Goal: Information Seeking & Learning: Learn about a topic

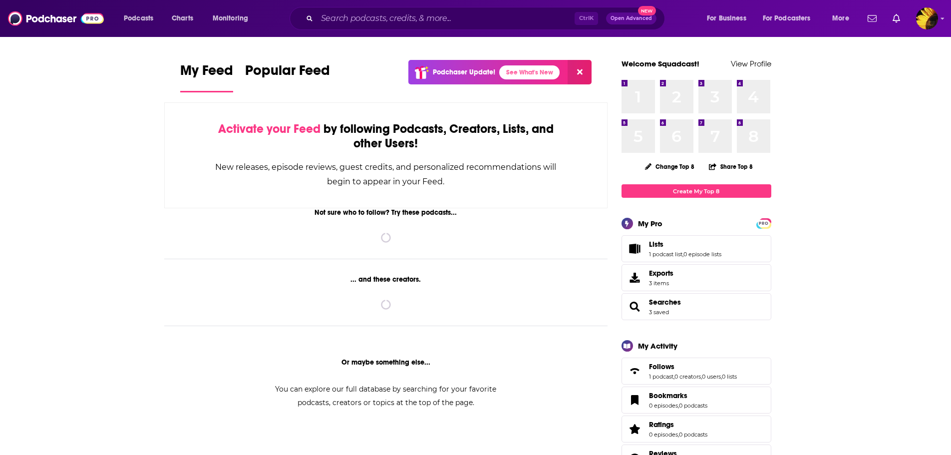
click at [186, 28] on div "Podcasts Charts Monitoring Ctrl K Open Advanced New For Business For Podcasters…" at bounding box center [487, 18] width 741 height 23
click at [184, 23] on span "Charts" at bounding box center [182, 18] width 21 height 14
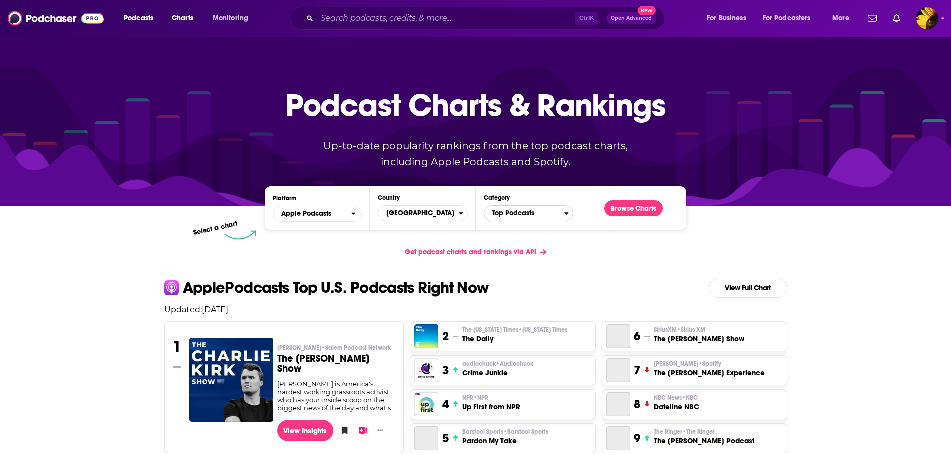
click at [507, 212] on span "Top Podcasts" at bounding box center [524, 213] width 80 height 17
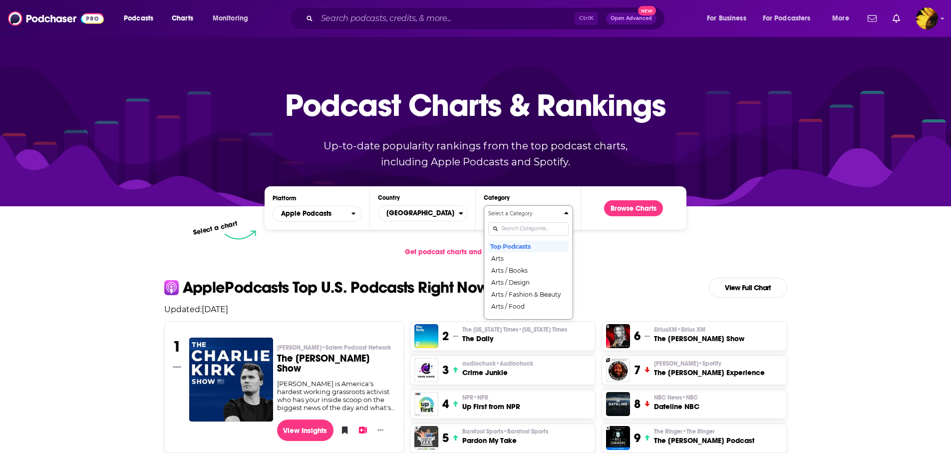
scroll to position [1, 0]
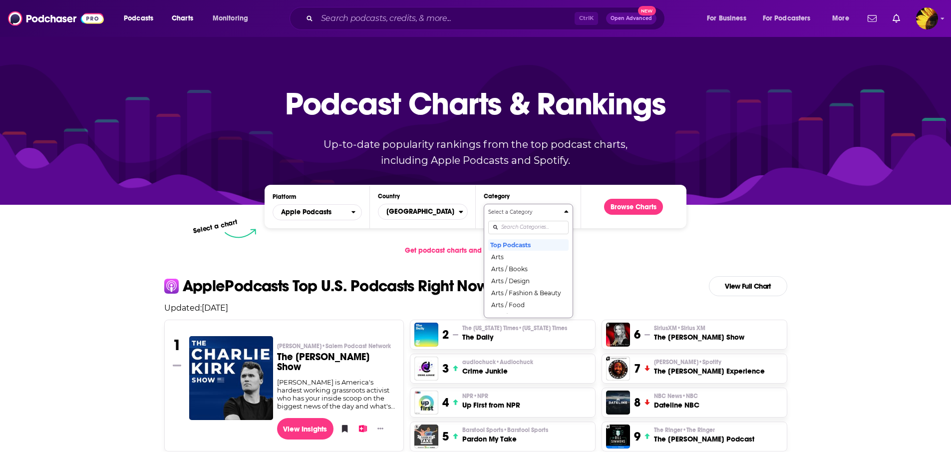
click at [518, 227] on input "Categories" at bounding box center [528, 227] width 80 height 13
type input "sport"
click at [521, 258] on button "Sports" at bounding box center [528, 256] width 80 height 12
click at [623, 207] on button "Browse Charts" at bounding box center [633, 207] width 59 height 16
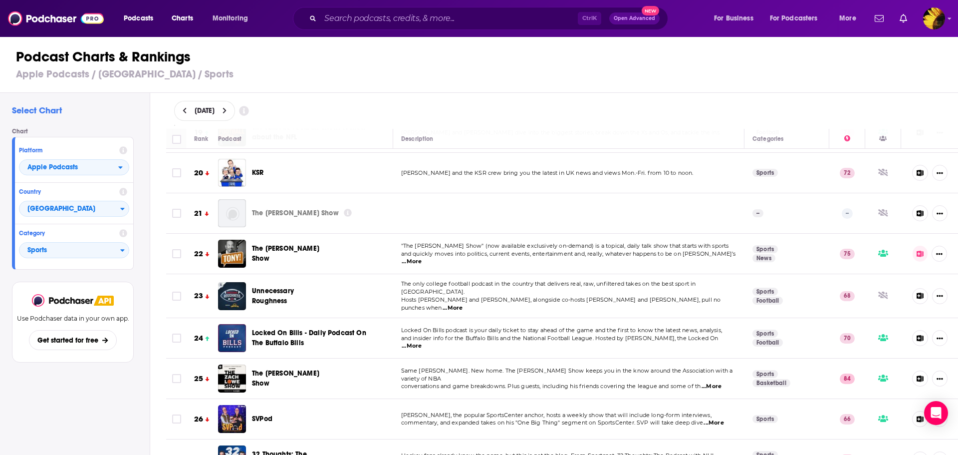
scroll to position [798, 0]
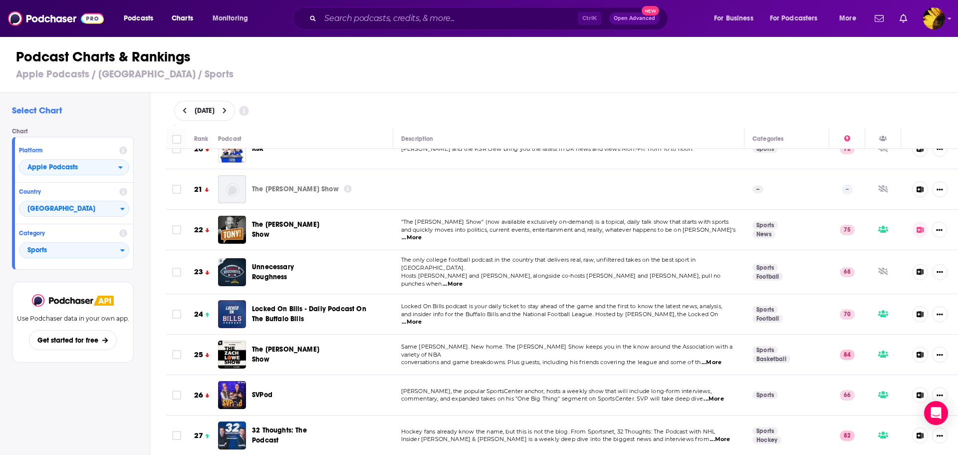
click at [397, 27] on div "Ctrl K Open Advanced New" at bounding box center [480, 18] width 375 height 23
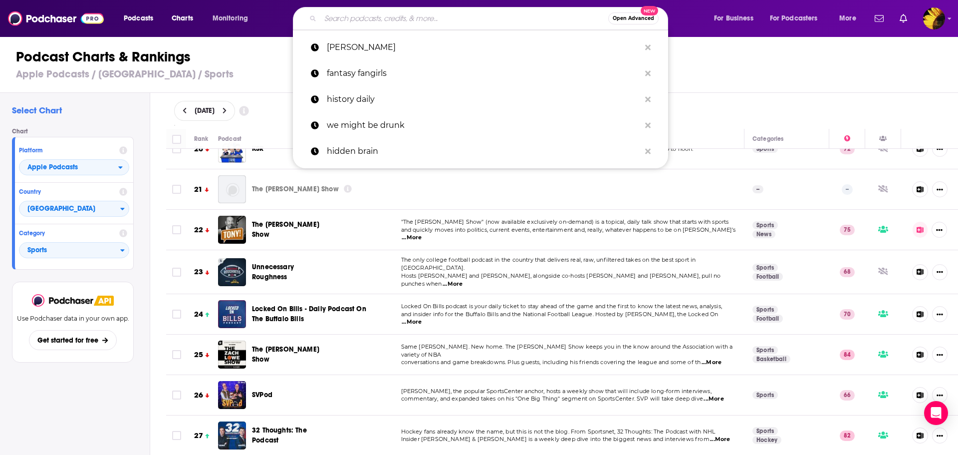
click at [394, 18] on input "Search podcasts, credits, & more..." at bounding box center [464, 18] width 288 height 16
click at [272, 74] on h3 "Apple Podcasts / [GEOGRAPHIC_DATA] / Sports" at bounding box center [483, 74] width 935 height 12
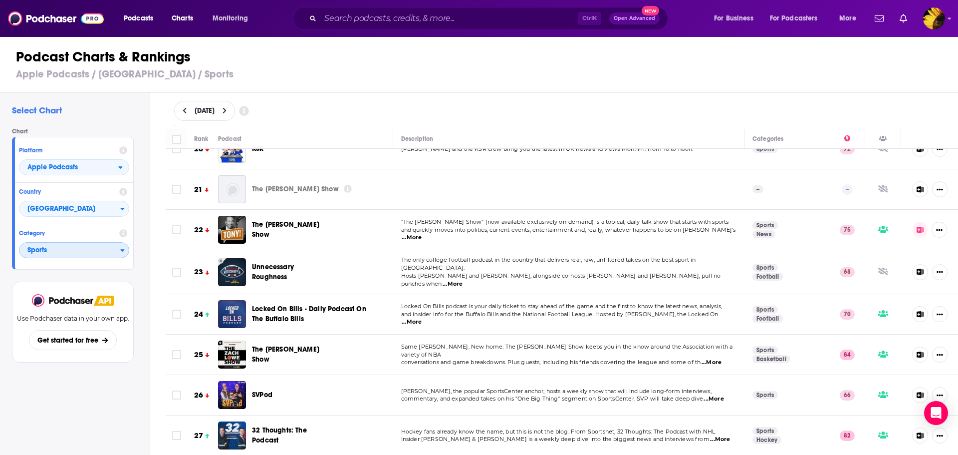
click at [72, 257] on span "Sports" at bounding box center [69, 250] width 101 height 17
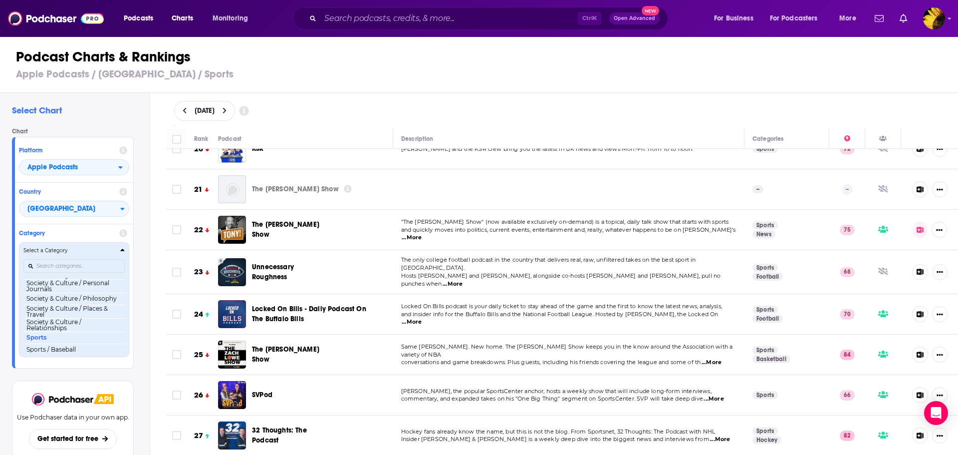
scroll to position [1007, 0]
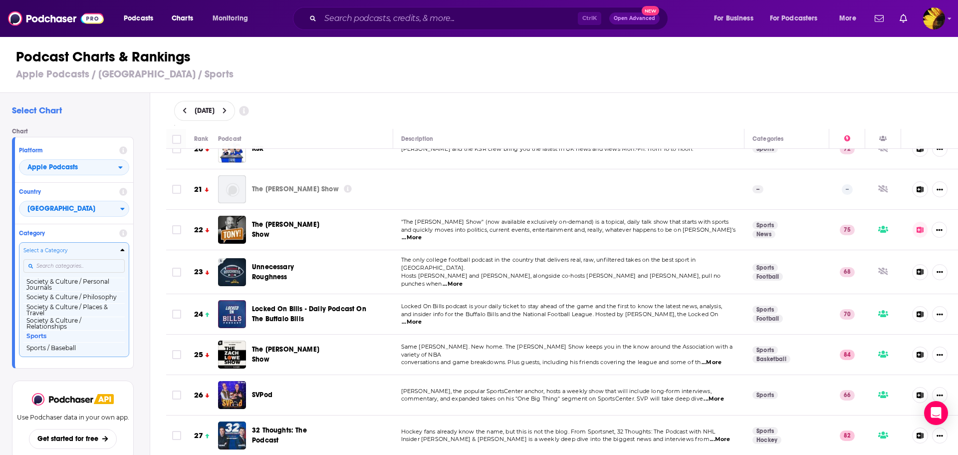
click at [62, 265] on input "Categories" at bounding box center [73, 265] width 101 height 13
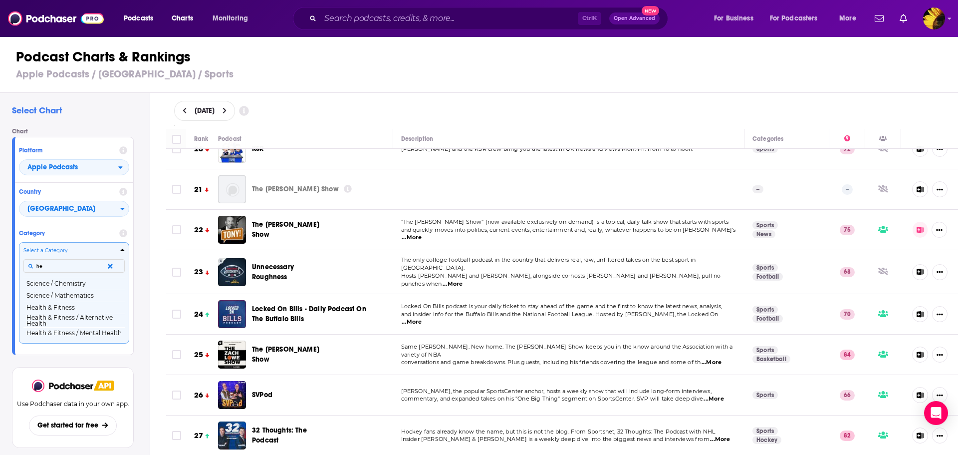
scroll to position [0, 0]
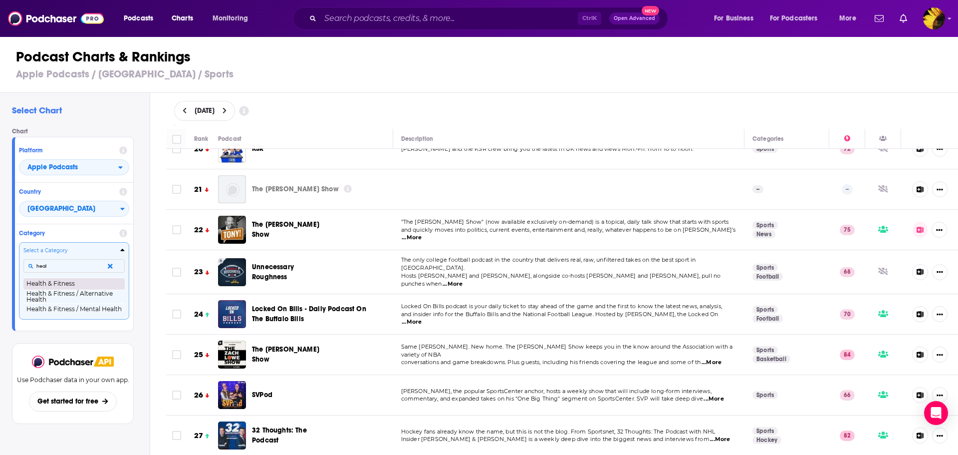
type input "heal"
click at [61, 283] on button "Health & Fitness" at bounding box center [73, 283] width 101 height 12
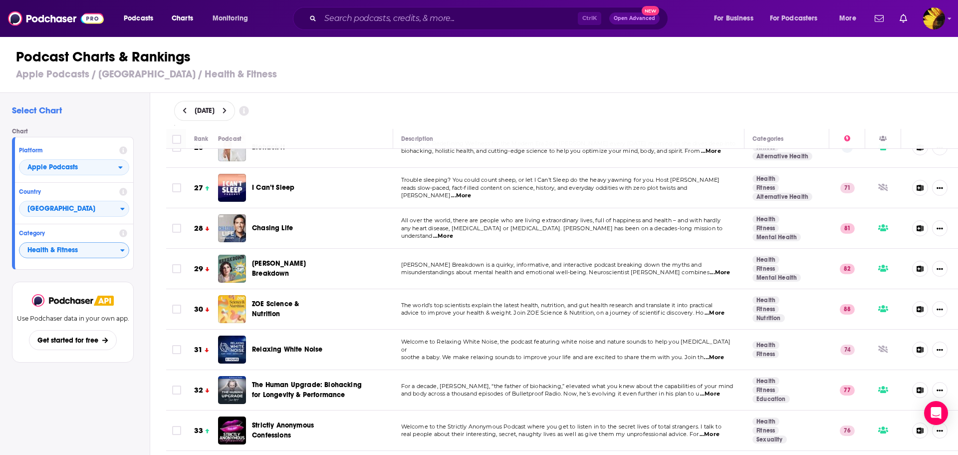
scroll to position [1098, 0]
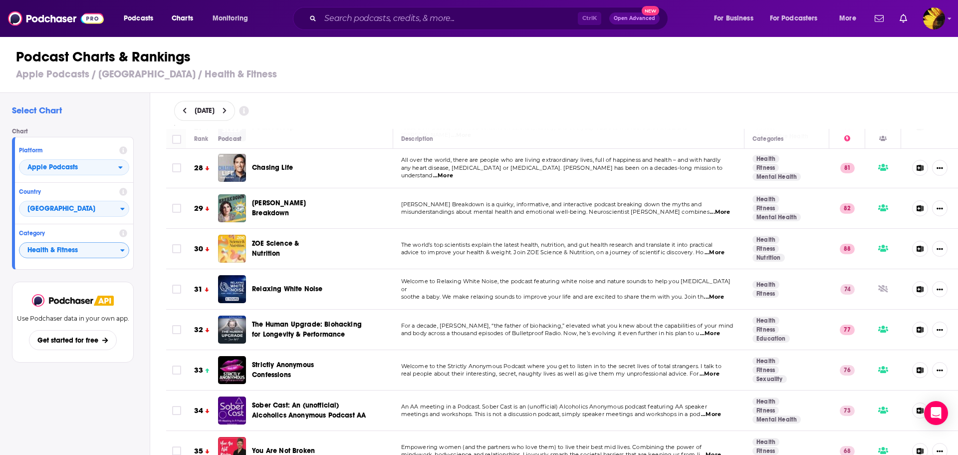
click at [762, 366] on link "Fitness" at bounding box center [765, 370] width 26 height 8
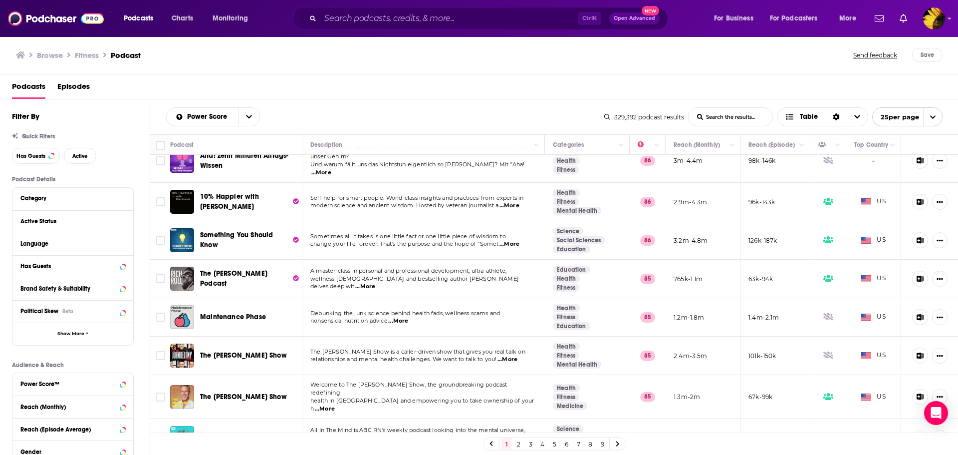
scroll to position [683, 0]
click at [520, 445] on link "2" at bounding box center [518, 444] width 10 height 12
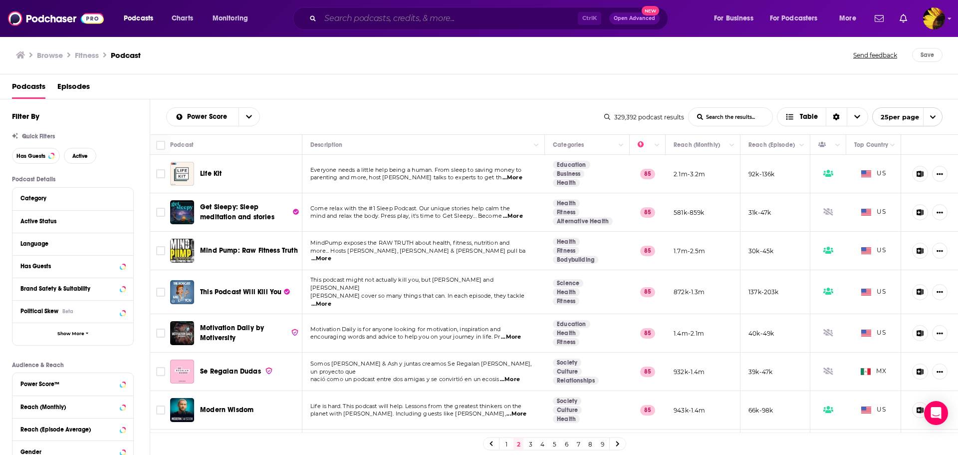
click at [352, 20] on input "Search podcasts, credits, & more..." at bounding box center [448, 18] width 257 height 16
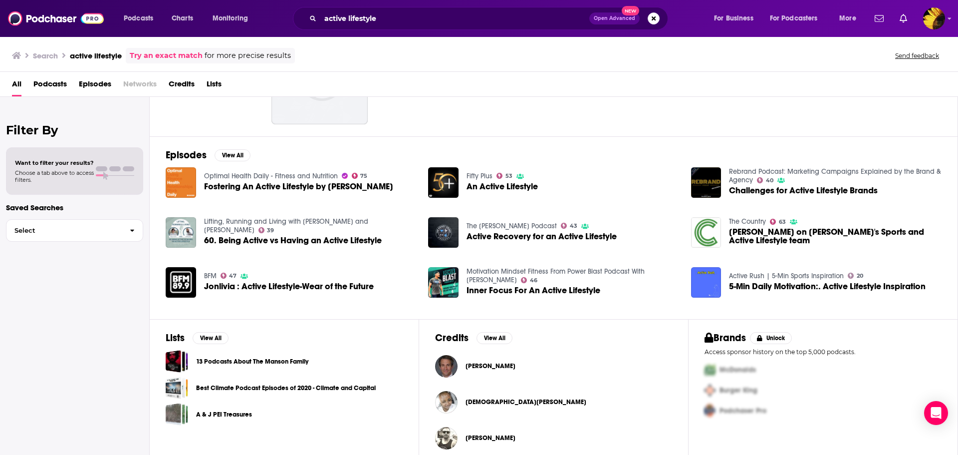
scroll to position [109, 0]
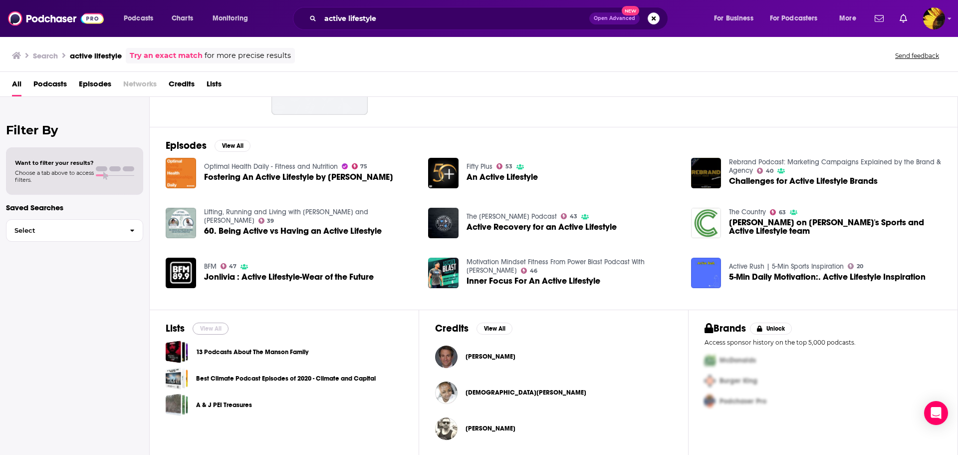
click at [203, 323] on button "View All" at bounding box center [211, 328] width 36 height 12
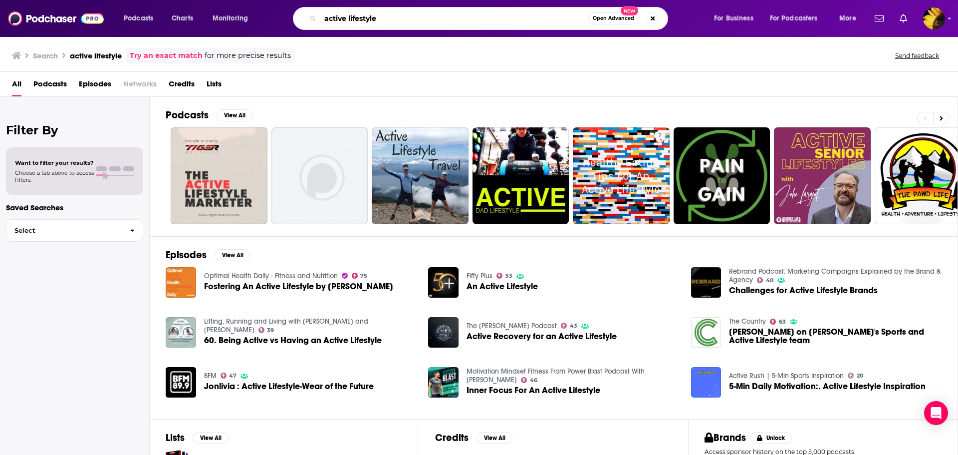
click at [360, 17] on input "active lifestyle" at bounding box center [454, 18] width 268 height 16
type input "[PERSON_NAME]"
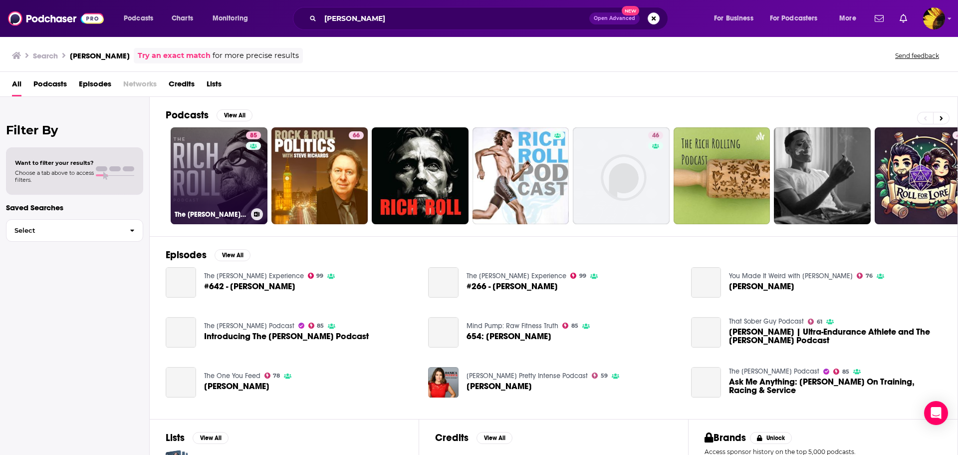
click at [210, 191] on link "85 The [PERSON_NAME] Podcast" at bounding box center [219, 175] width 97 height 97
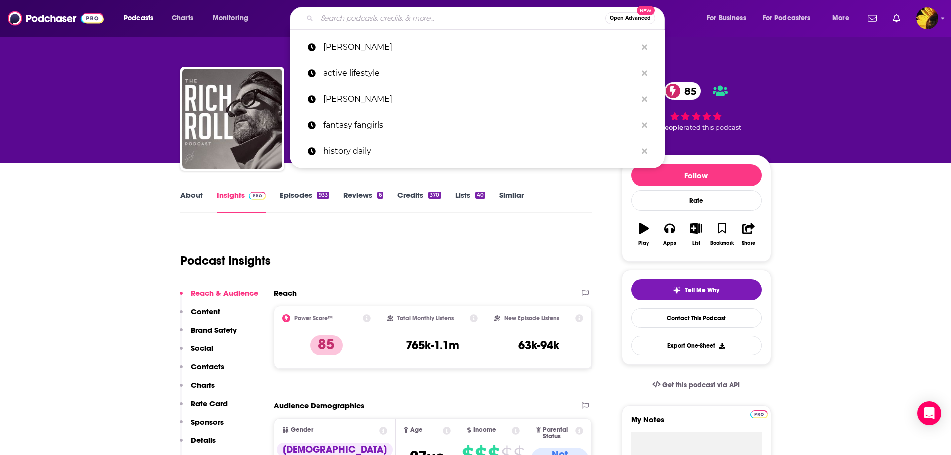
click at [381, 15] on input "Search podcasts, credits, & more..." at bounding box center [461, 18] width 288 height 16
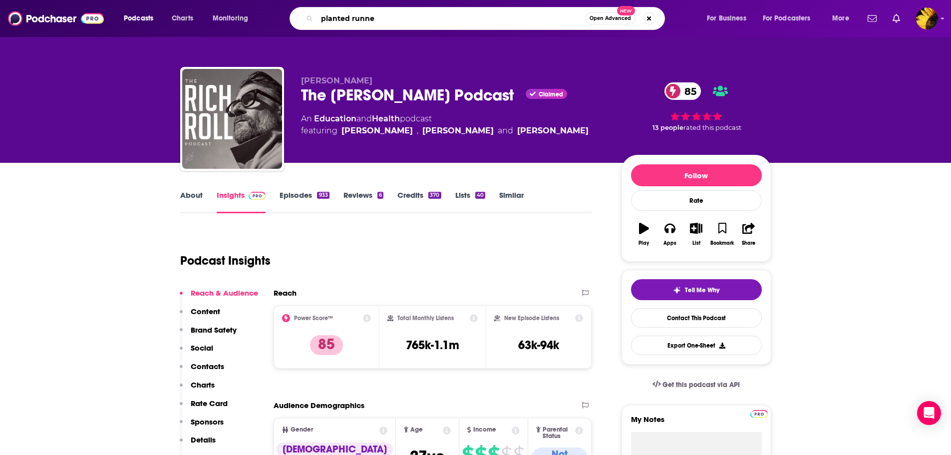
type input "planted runner"
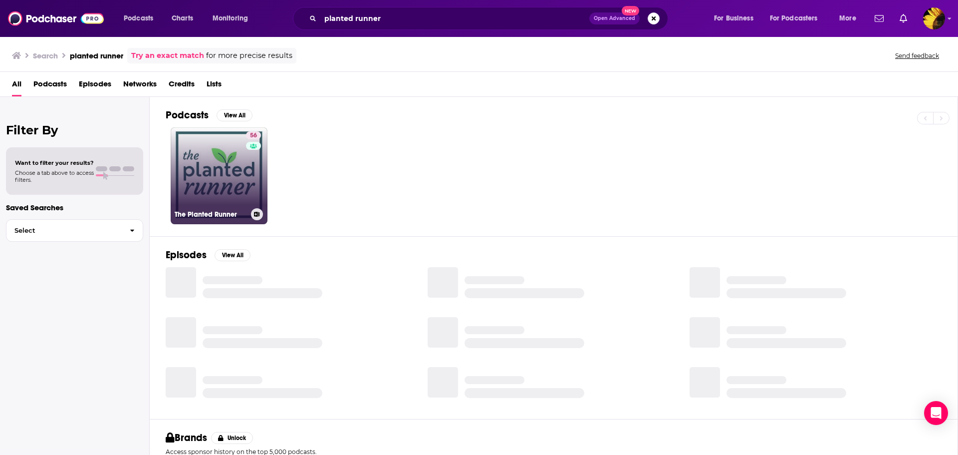
click at [226, 173] on link "56 The Planted Runner" at bounding box center [219, 175] width 97 height 97
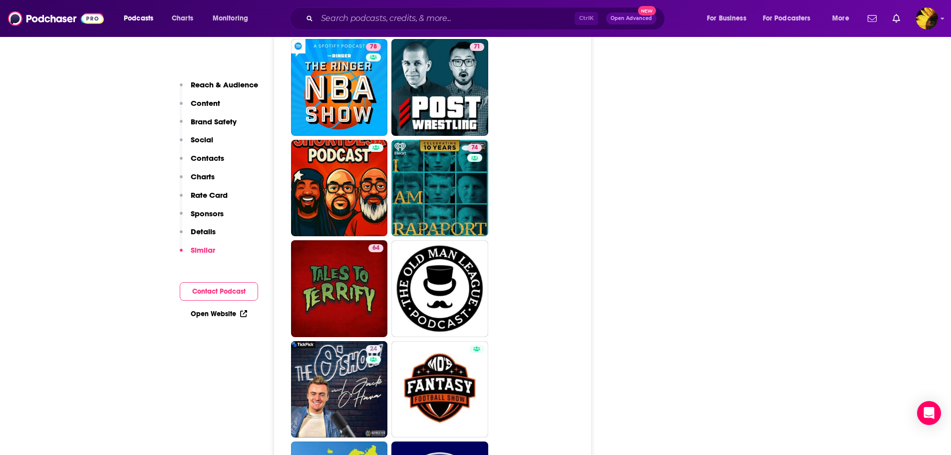
scroll to position [4042, 0]
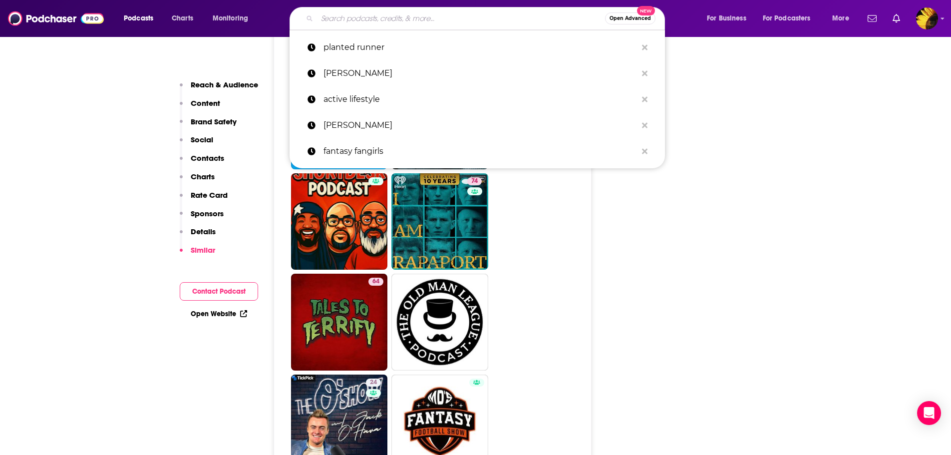
click at [395, 17] on input "Search podcasts, credits, & more..." at bounding box center [461, 18] width 288 height 16
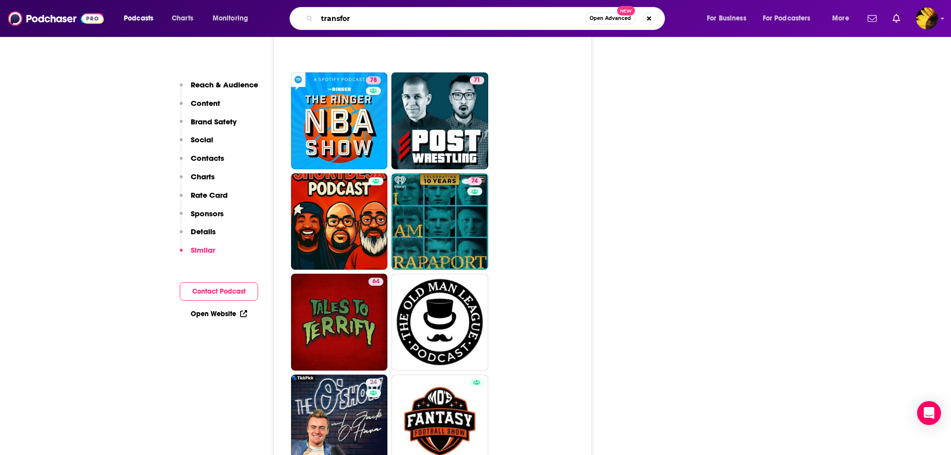
type input "transform"
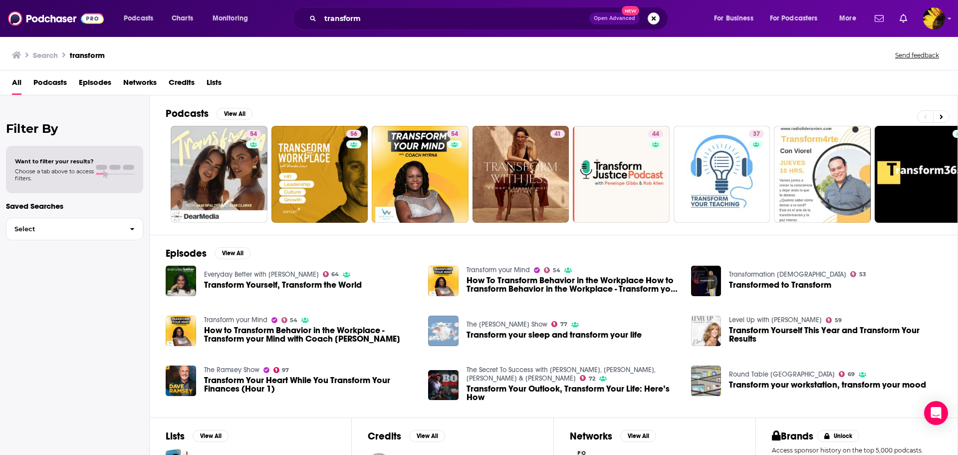
click at [67, 297] on div "Filter By Want to filter your results? Choose a tab above to access filters. Sa…" at bounding box center [75, 322] width 150 height 455
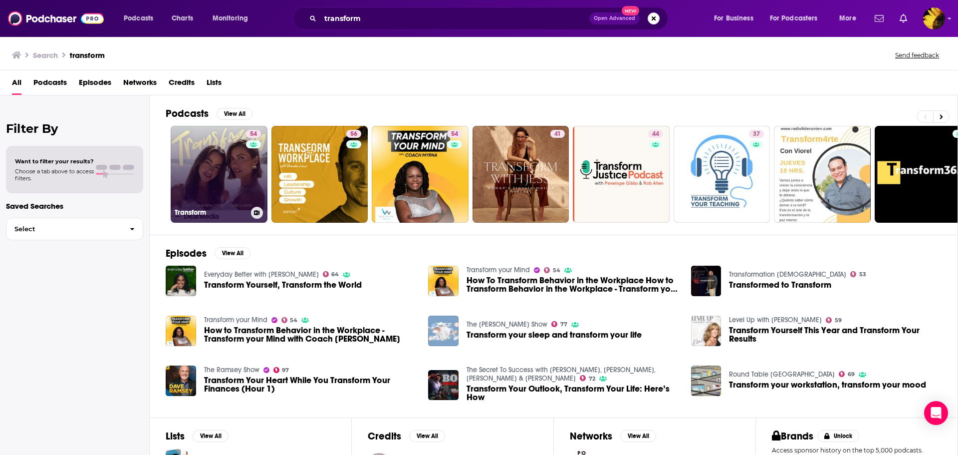
click at [217, 199] on link "54 Transform" at bounding box center [219, 174] width 97 height 97
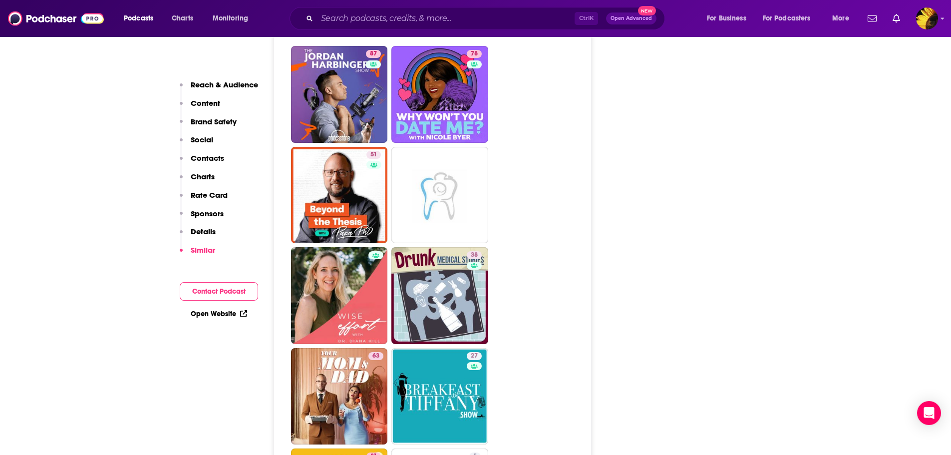
scroll to position [3742, 0]
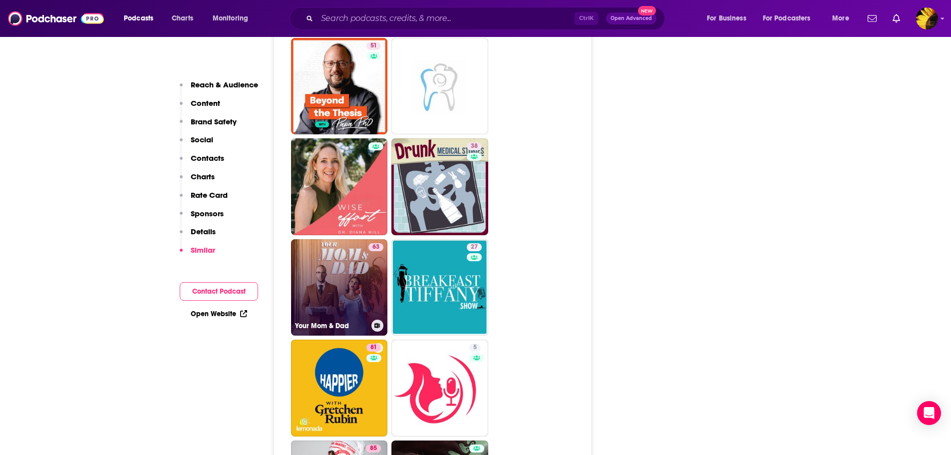
click at [316, 248] on link "63 Your Mom & Dad" at bounding box center [339, 287] width 97 height 97
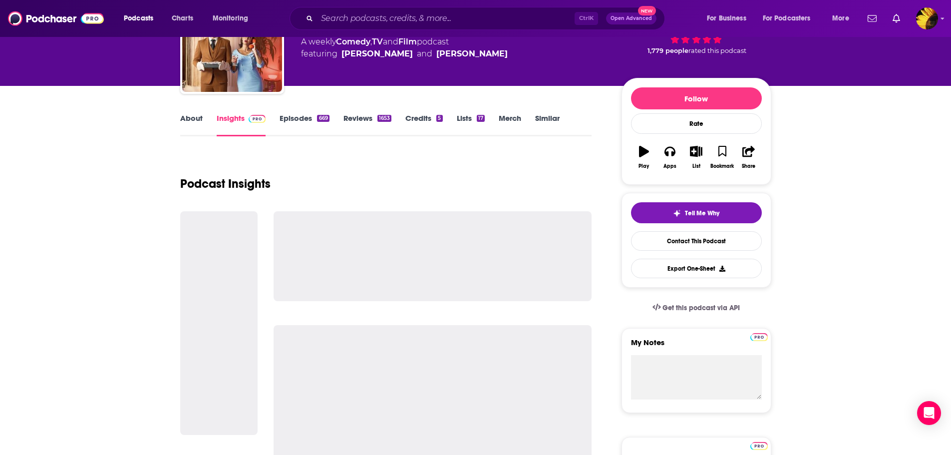
scroll to position [50, 0]
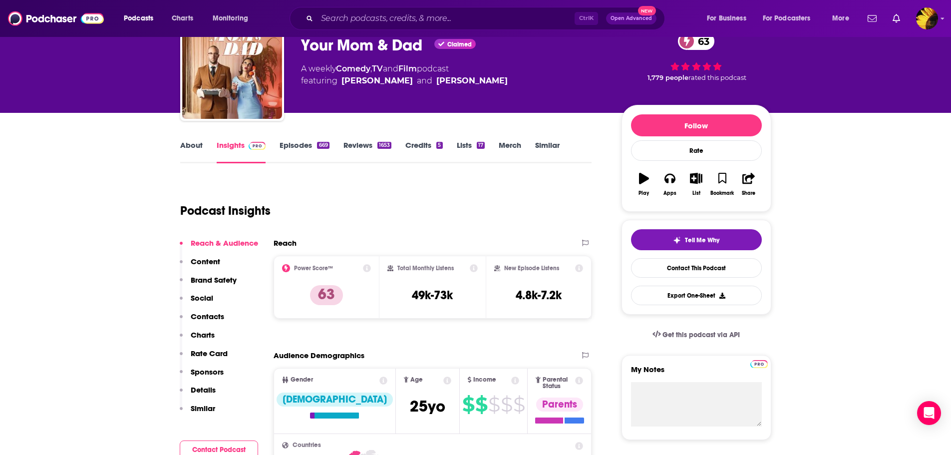
type input "[URL][DOMAIN_NAME]"
